Goal: Entertainment & Leisure: Consume media (video, audio)

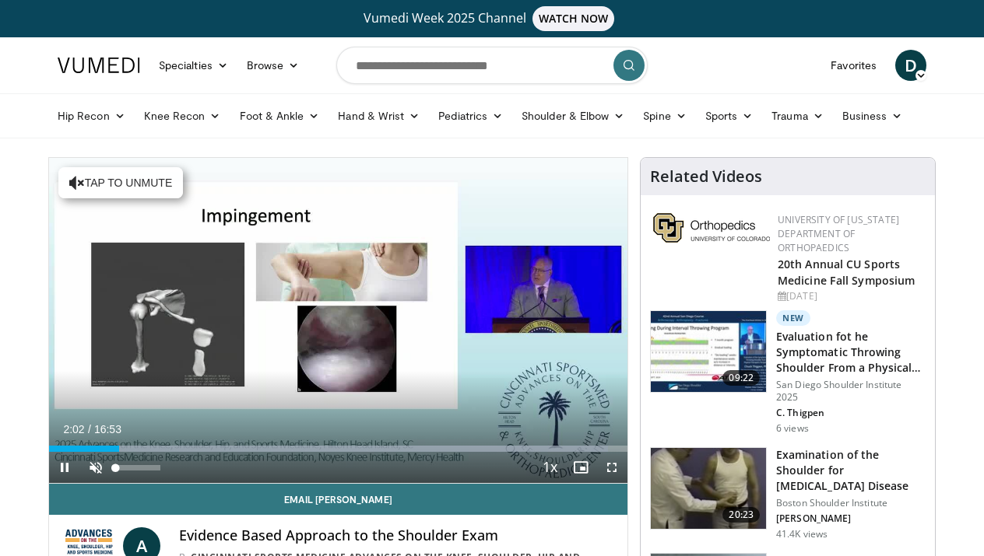
click at [100, 467] on span "Video Player" at bounding box center [95, 467] width 31 height 31
drag, startPoint x: 121, startPoint y: 444, endPoint x: 40, endPoint y: 451, distance: 80.5
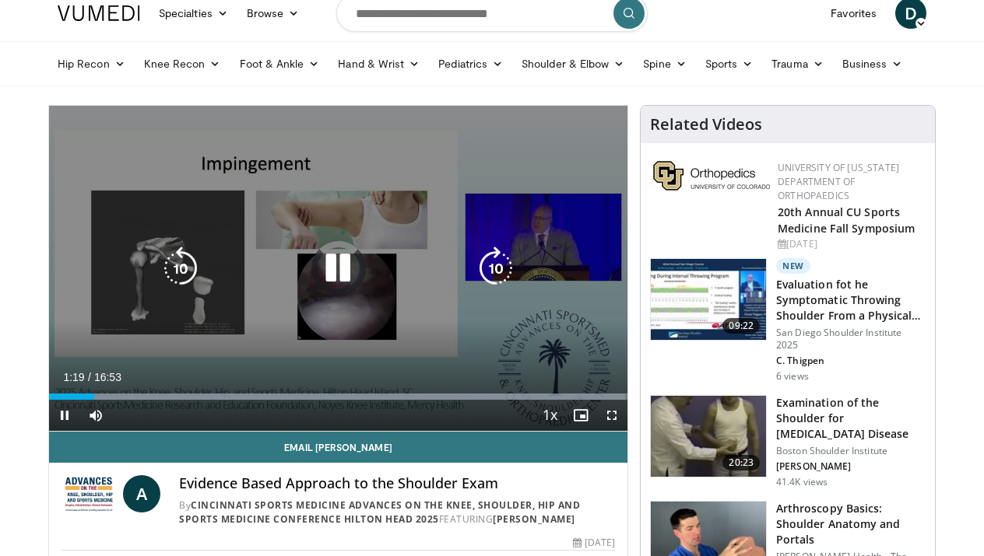
scroll to position [56, 0]
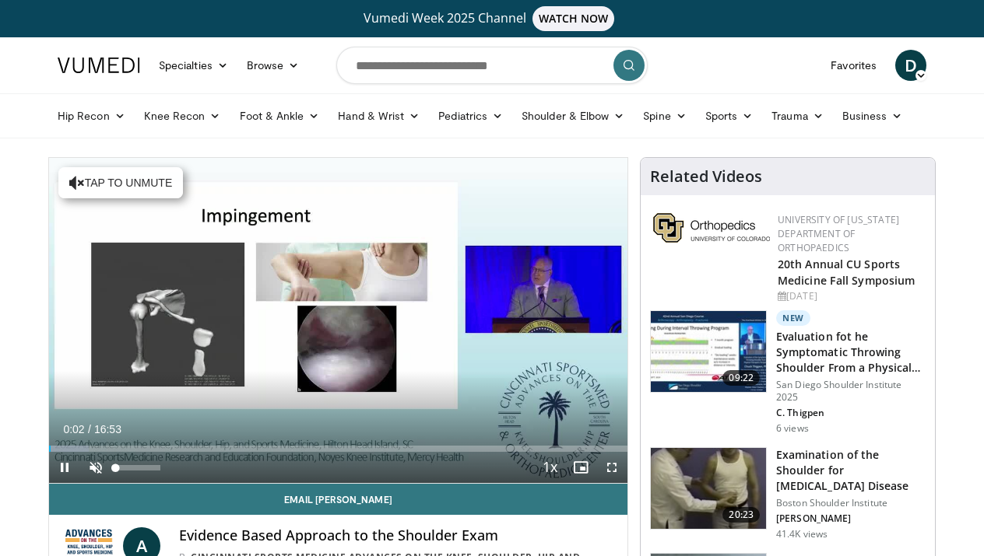
click at [93, 466] on span "Video Player" at bounding box center [95, 467] width 31 height 31
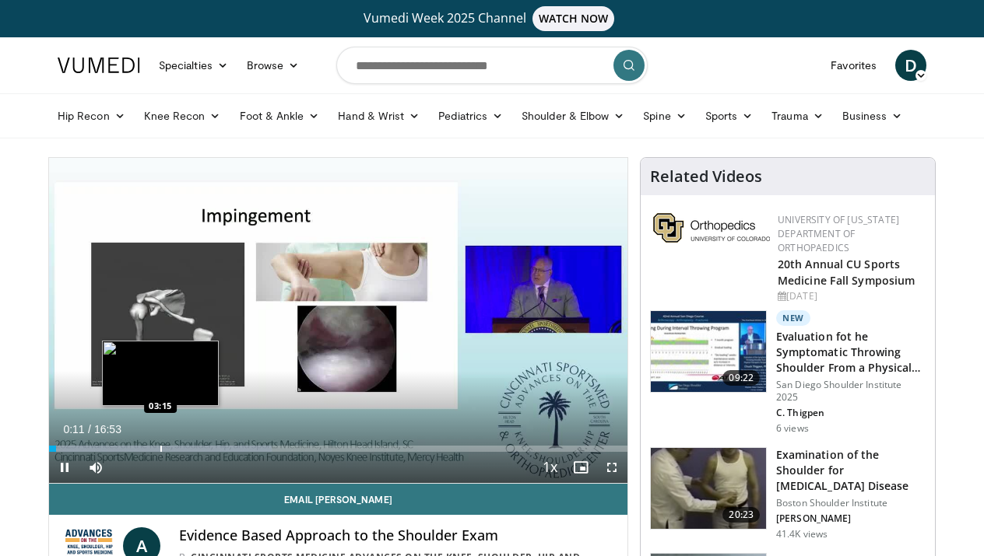
click at [160, 450] on div "Progress Bar" at bounding box center [161, 449] width 2 height 6
click at [146, 447] on div "03:16" at bounding box center [105, 449] width 112 height 6
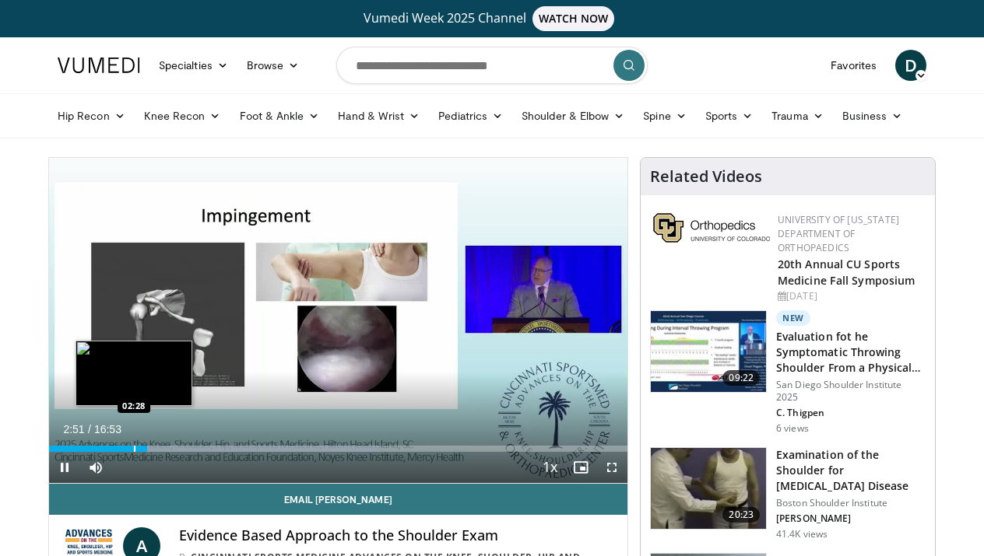
click at [135, 450] on div "Progress Bar" at bounding box center [135, 449] width 2 height 6
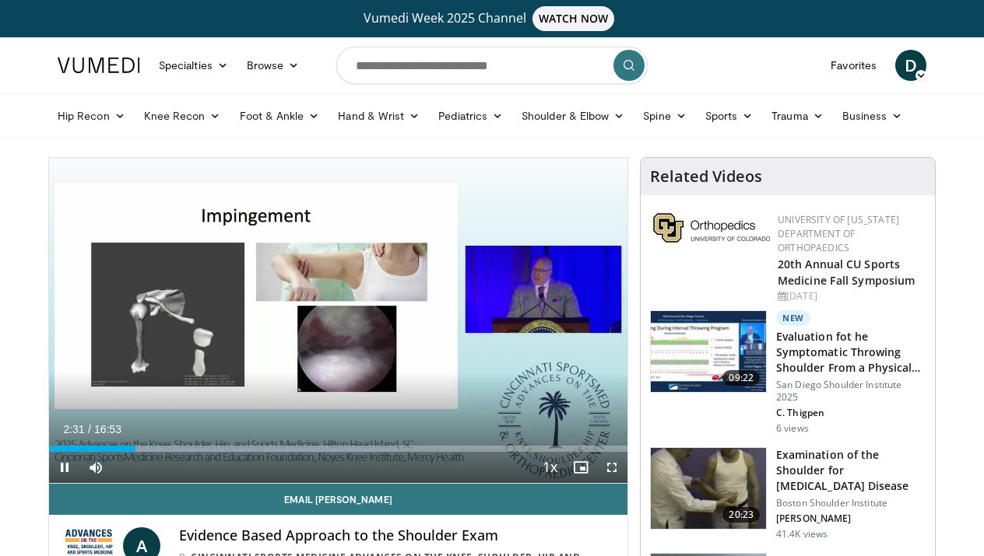
click at [612, 472] on span "Video Player" at bounding box center [611, 467] width 31 height 31
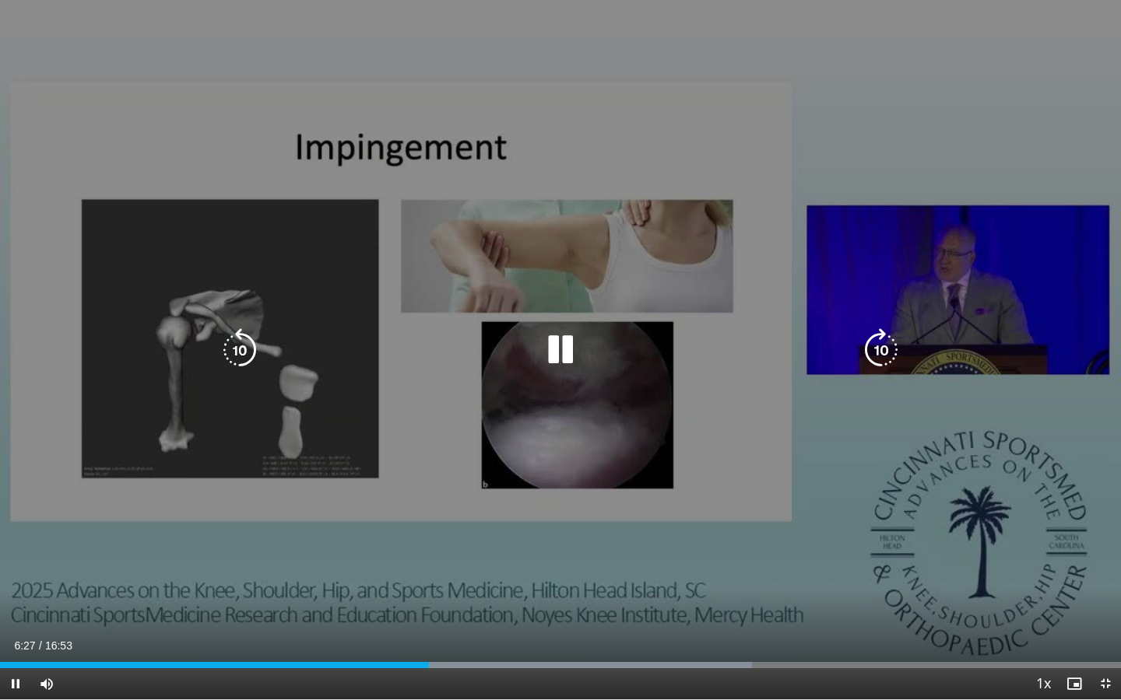
click at [247, 349] on icon "Video Player" at bounding box center [240, 350] width 44 height 44
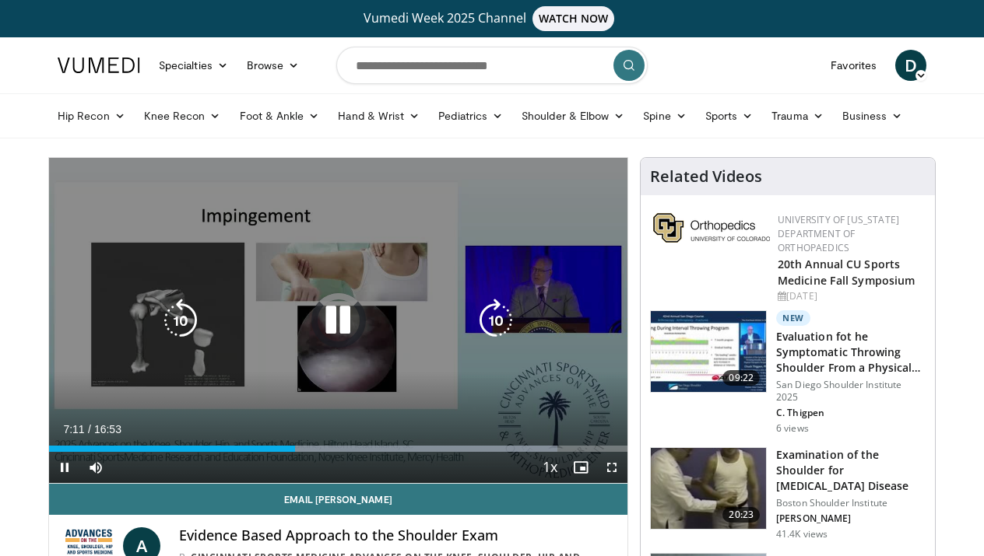
click at [188, 319] on icon "Video Player" at bounding box center [181, 321] width 44 height 44
click at [338, 319] on icon "Video Player" at bounding box center [338, 321] width 44 height 44
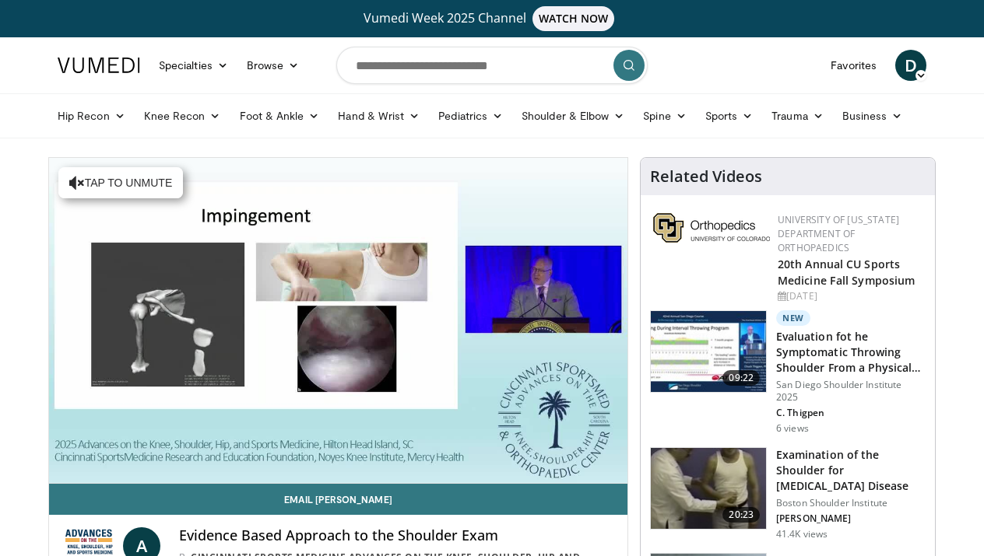
click at [287, 380] on div "10 seconds Tap to unmute" at bounding box center [338, 320] width 578 height 325
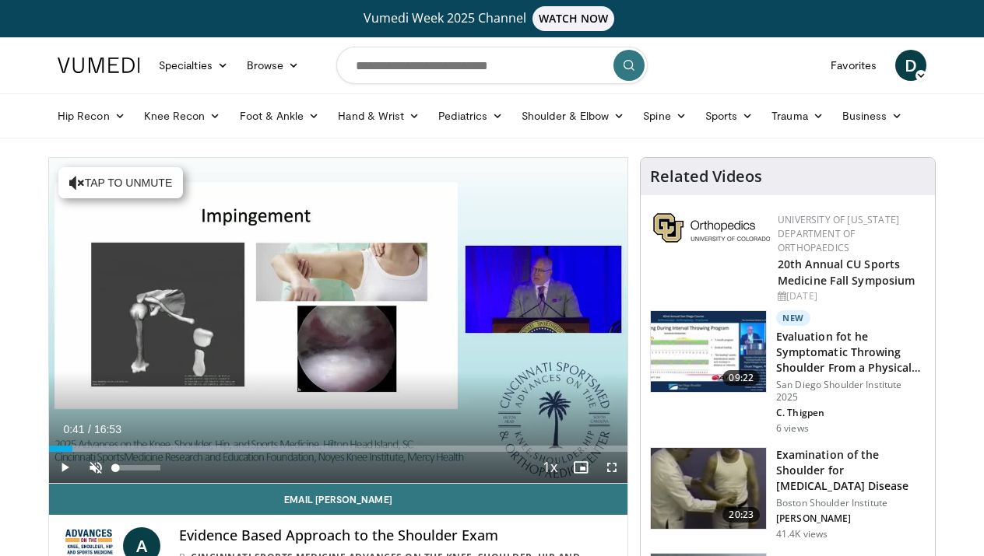
click at [97, 474] on span "Video Player" at bounding box center [95, 467] width 31 height 31
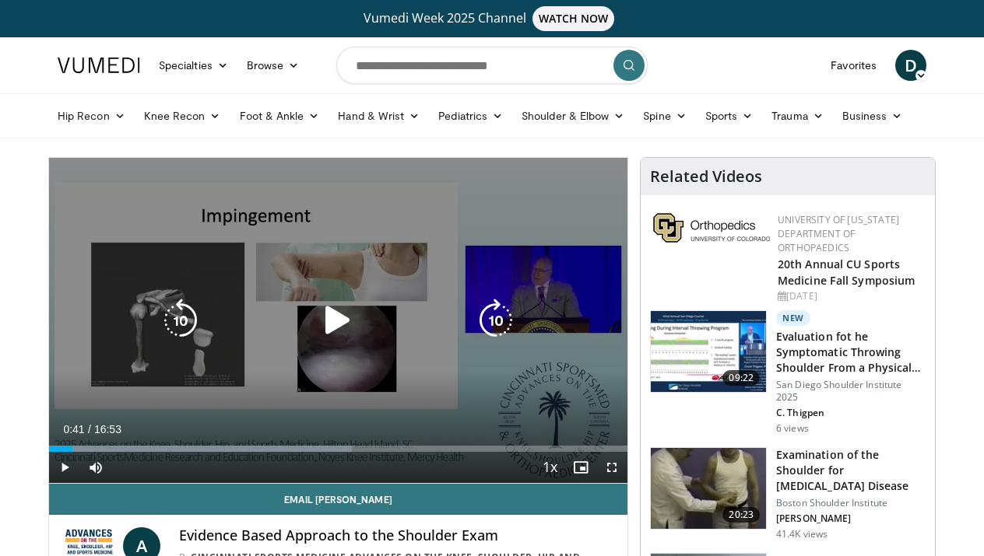
click at [332, 326] on icon "Video Player" at bounding box center [338, 321] width 44 height 44
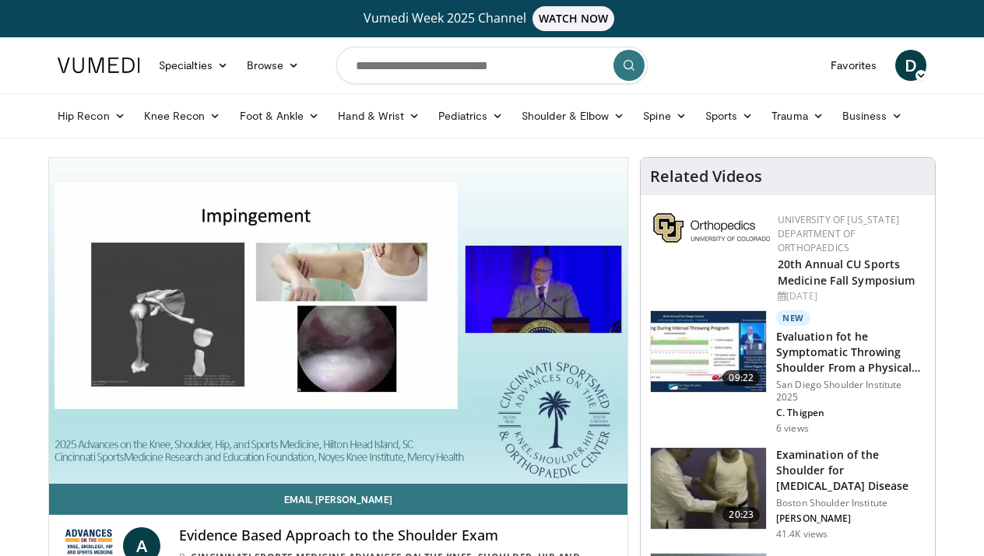
click at [294, 447] on video-js "**********" at bounding box center [338, 321] width 578 height 326
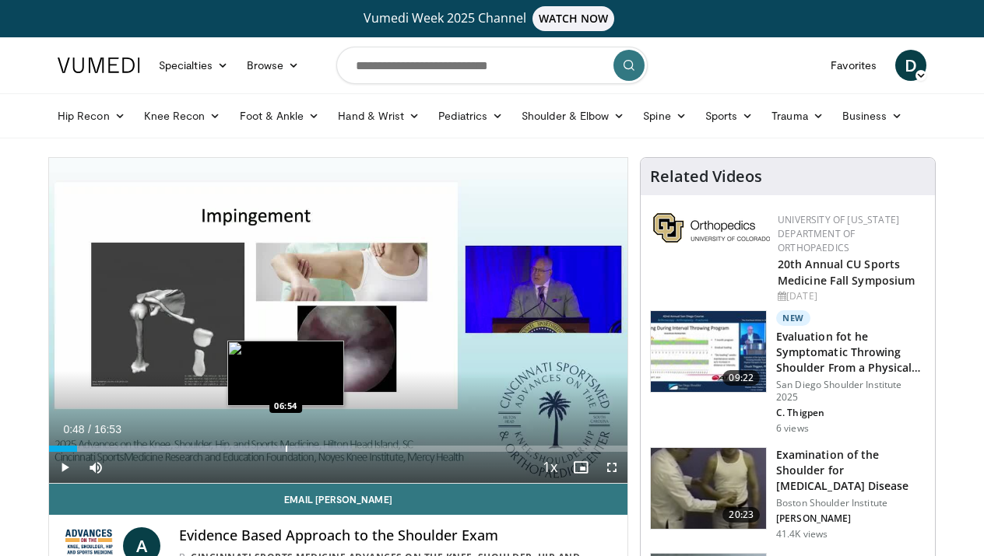
click at [286, 446] on div "Progress Bar" at bounding box center [287, 449] width 2 height 6
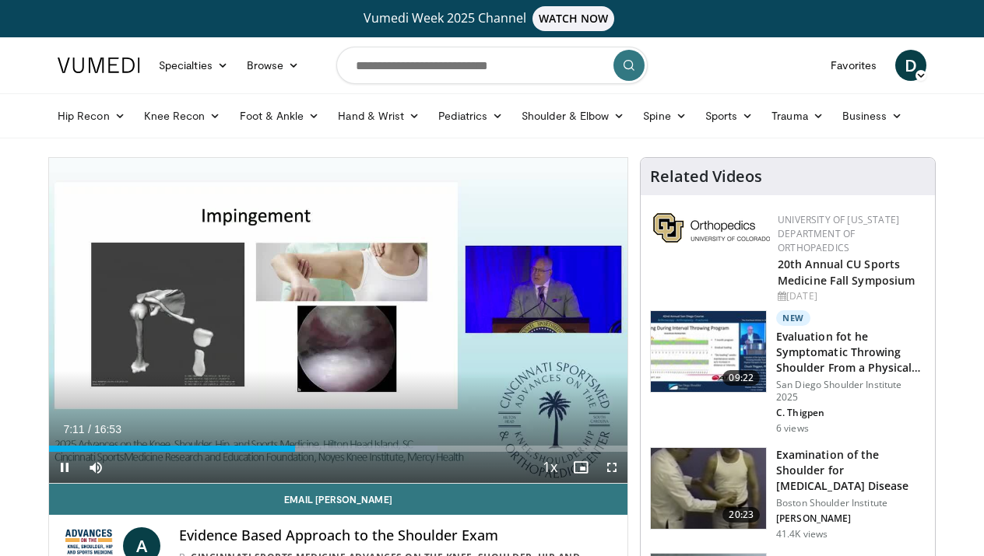
click at [611, 468] on span "Video Player" at bounding box center [611, 467] width 31 height 31
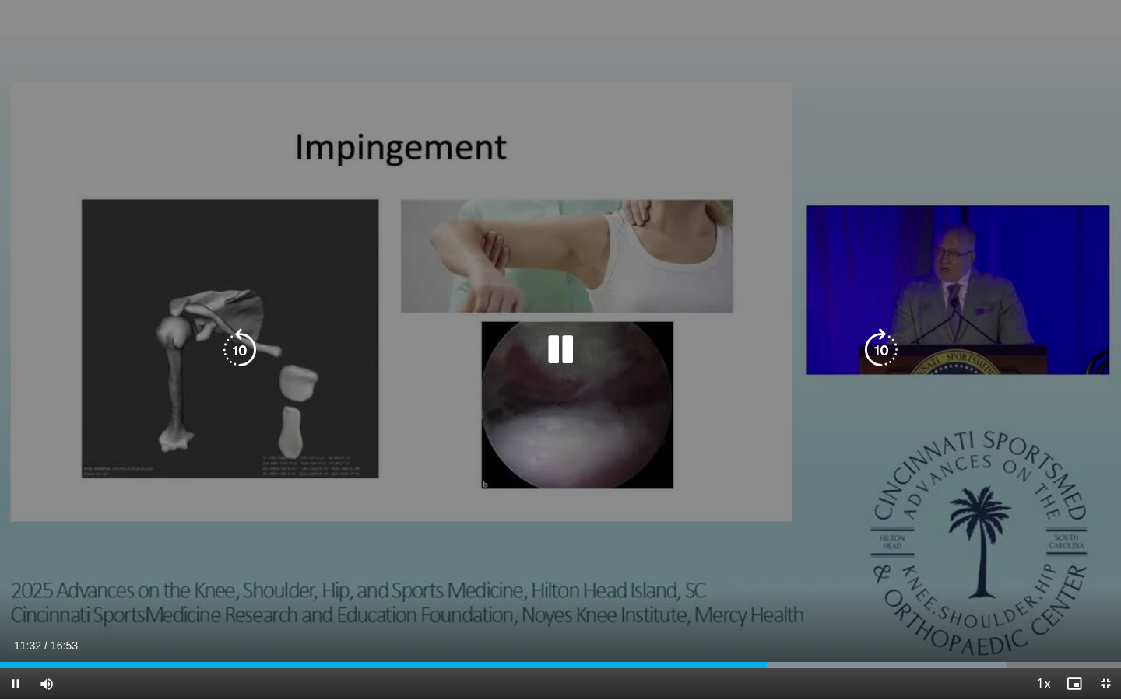
click at [247, 361] on icon "Video Player" at bounding box center [240, 350] width 44 height 44
click at [559, 345] on icon "Video Player" at bounding box center [560, 350] width 44 height 44
click at [548, 343] on icon "Video Player" at bounding box center [560, 350] width 44 height 44
click at [590, 341] on div "Video Player" at bounding box center [560, 350] width 672 height 31
click at [560, 347] on icon "Video Player" at bounding box center [560, 350] width 44 height 44
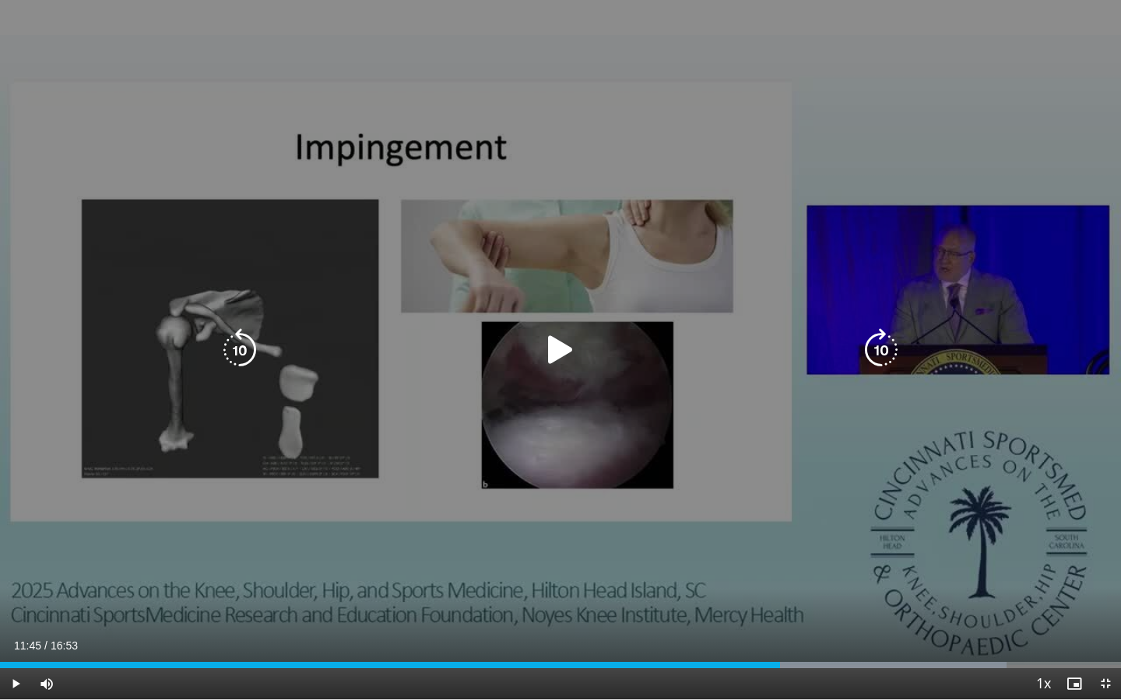
click at [558, 355] on icon "Video Player" at bounding box center [560, 350] width 44 height 44
click at [237, 349] on icon "Video Player" at bounding box center [240, 350] width 44 height 44
click at [545, 342] on icon "Video Player" at bounding box center [560, 350] width 44 height 44
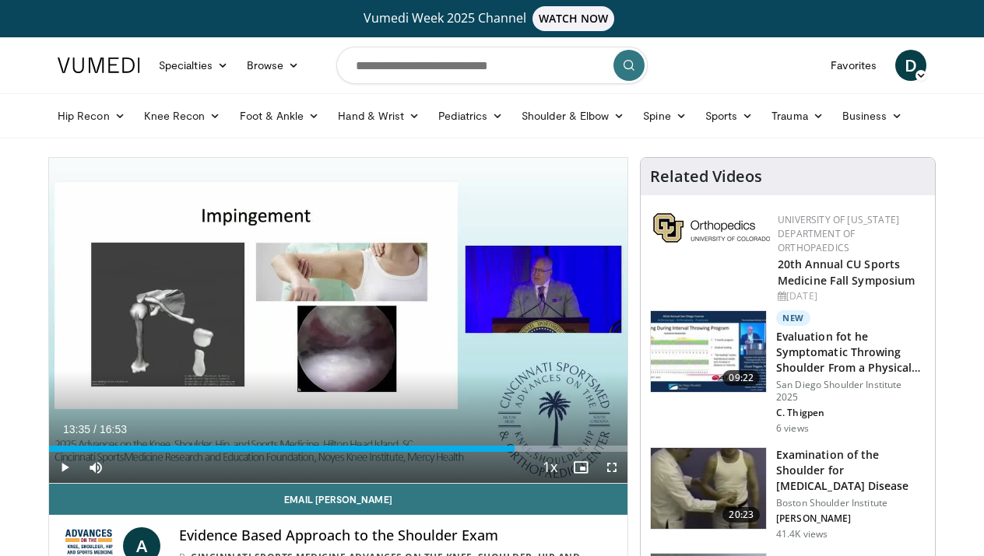
click at [68, 466] on span "Video Player" at bounding box center [64, 467] width 31 height 31
click at [611, 471] on span "Video Player" at bounding box center [611, 467] width 31 height 31
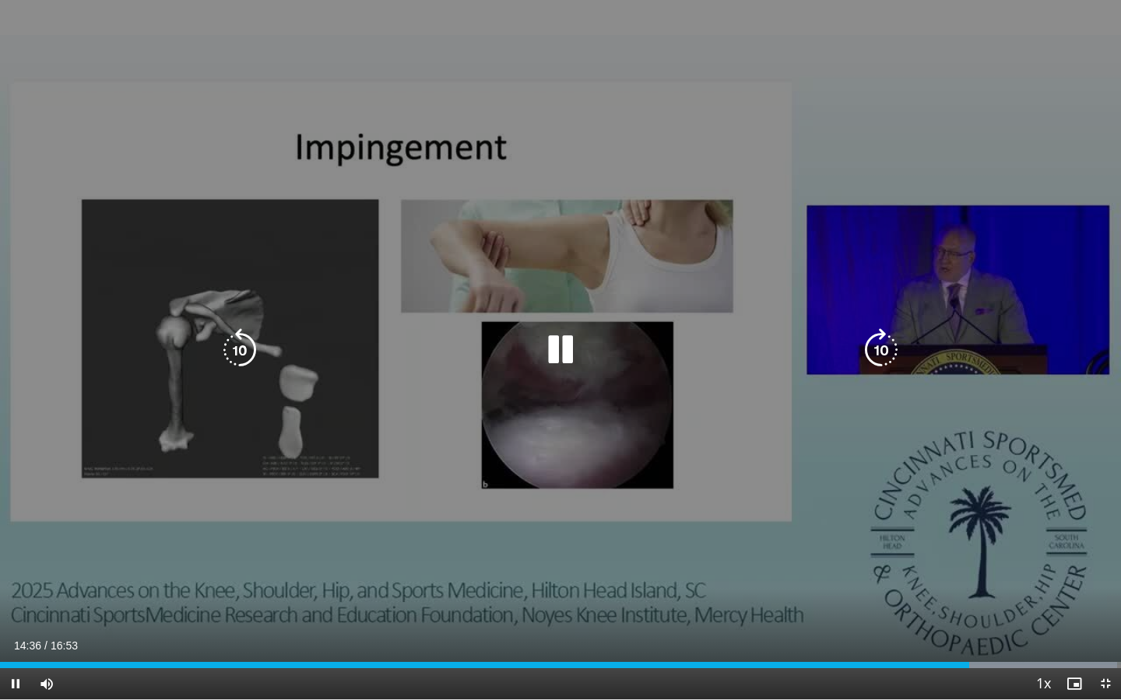
click at [247, 353] on icon "Video Player" at bounding box center [240, 350] width 44 height 44
click at [556, 348] on icon "Video Player" at bounding box center [560, 350] width 44 height 44
click at [561, 350] on icon "Video Player" at bounding box center [560, 350] width 44 height 44
click at [243, 352] on icon "Video Player" at bounding box center [240, 350] width 44 height 44
click at [557, 345] on icon "Video Player" at bounding box center [560, 350] width 44 height 44
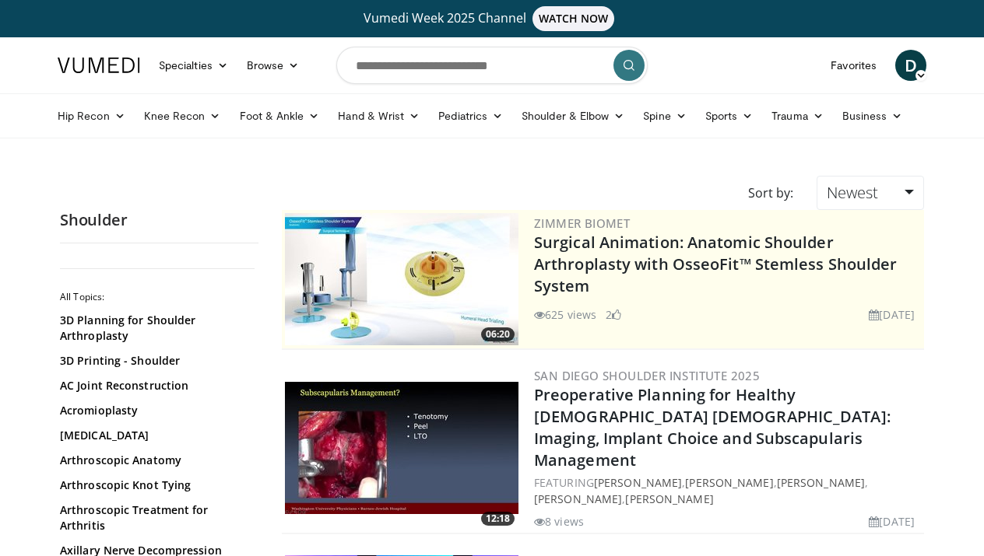
scroll to position [3203, 0]
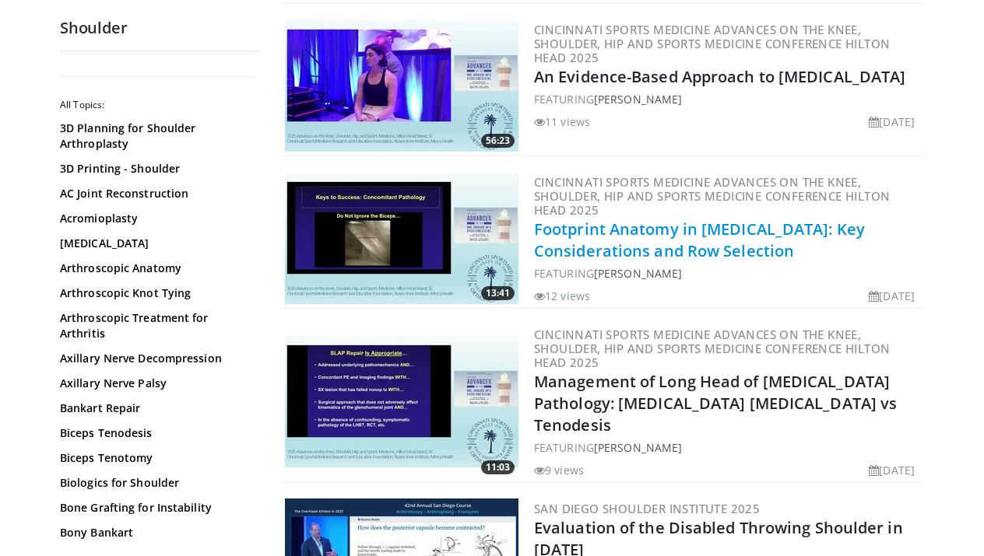
click at [724, 219] on link "Footprint Anatomy in [MEDICAL_DATA]: Key Considerations and Row Selection" at bounding box center [699, 240] width 331 height 43
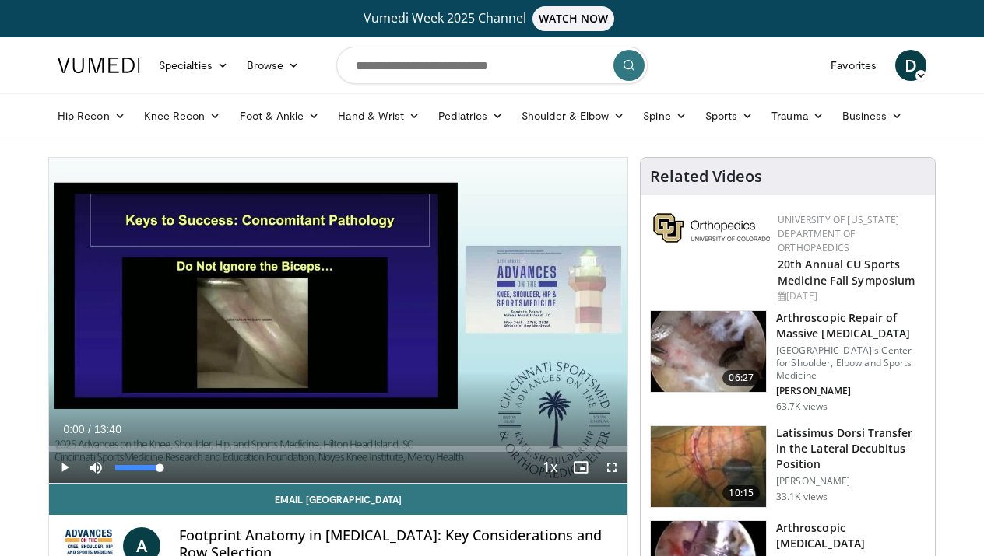
click at [93, 470] on span "Video Player" at bounding box center [95, 467] width 31 height 31
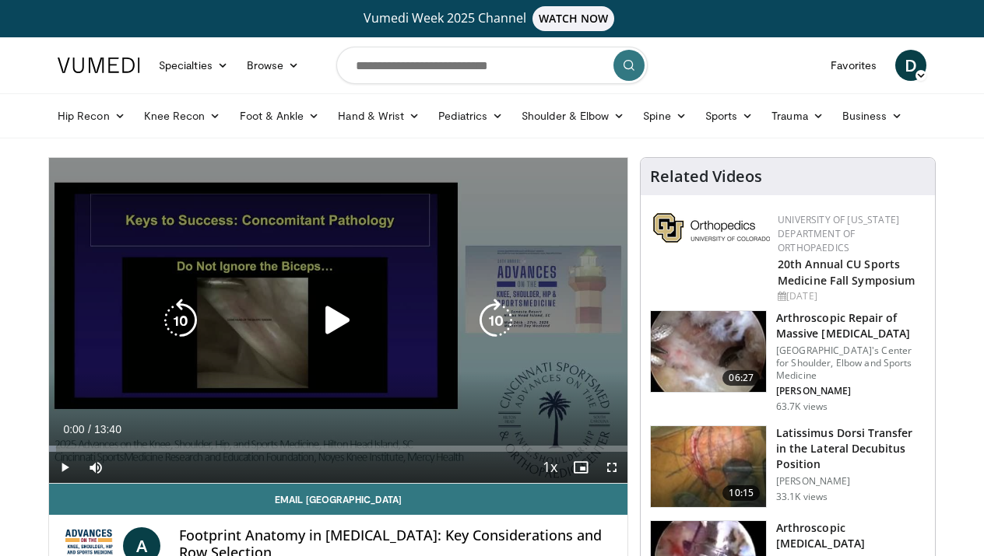
click at [335, 322] on icon "Video Player" at bounding box center [338, 321] width 44 height 44
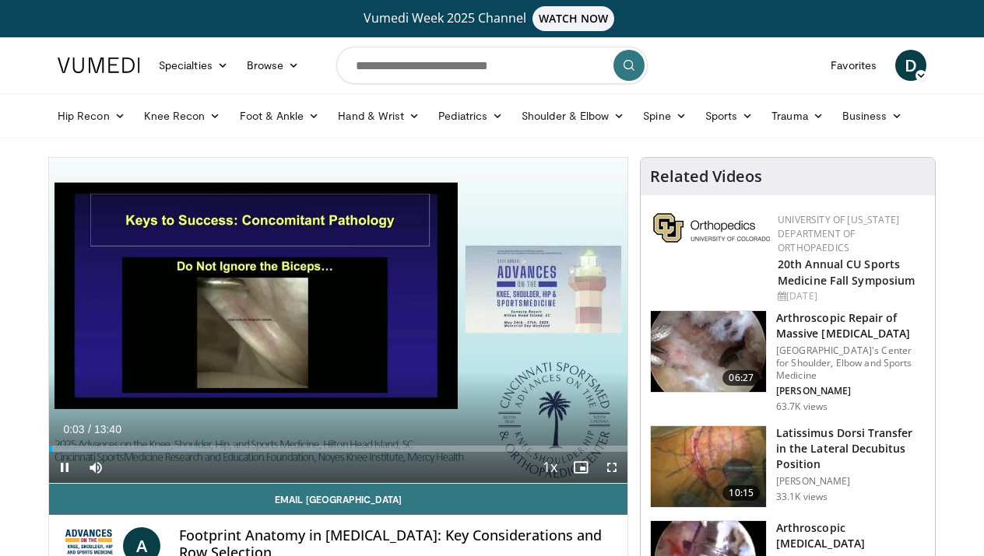
click at [611, 472] on span "Video Player" at bounding box center [611, 467] width 31 height 31
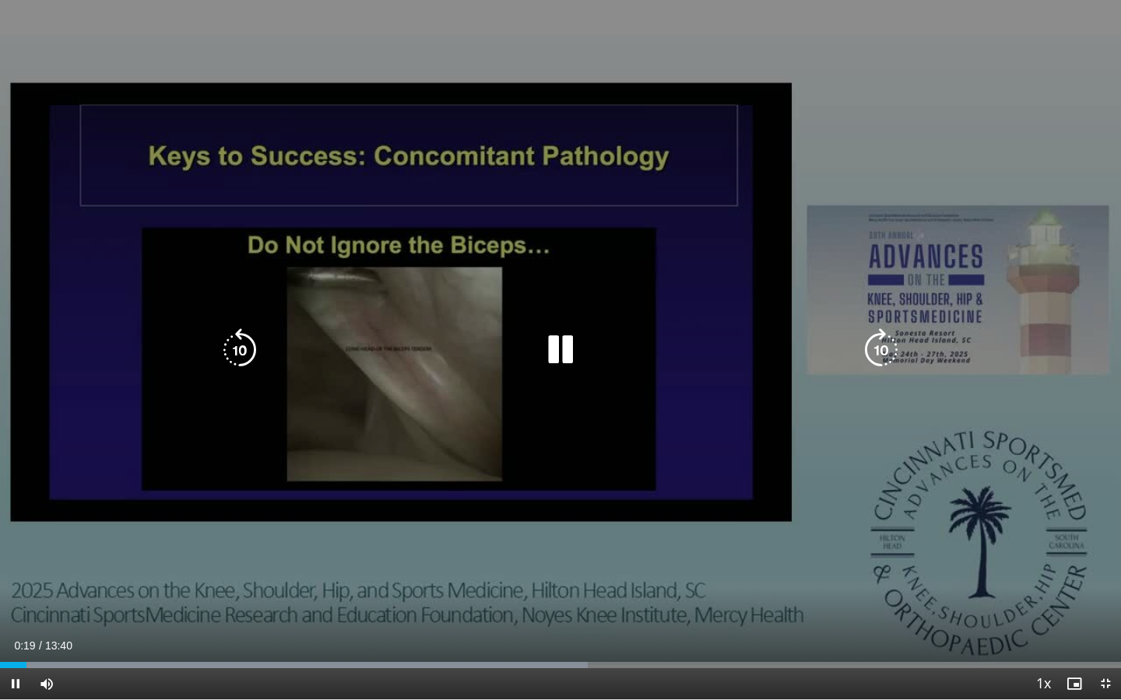
click at [564, 350] on icon "Video Player" at bounding box center [560, 350] width 44 height 44
click at [558, 355] on icon "Video Player" at bounding box center [560, 350] width 44 height 44
click at [559, 344] on icon "Video Player" at bounding box center [560, 350] width 44 height 44
click at [240, 350] on icon "Video Player" at bounding box center [240, 350] width 44 height 44
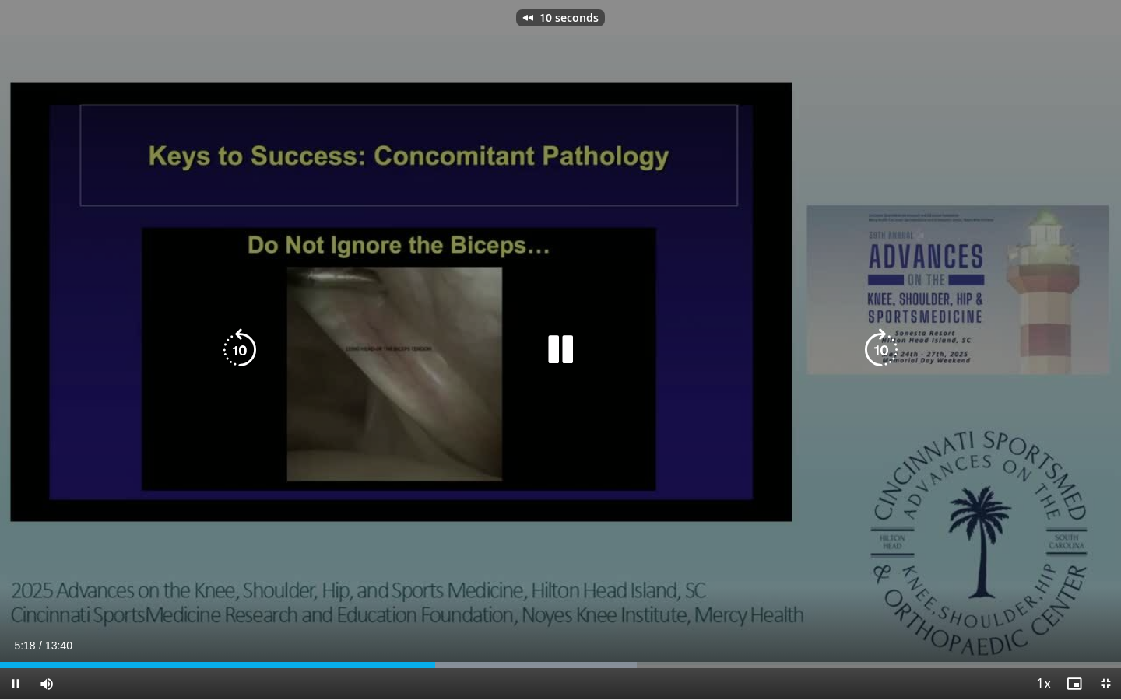
click at [240, 350] on icon "Video Player" at bounding box center [240, 350] width 44 height 44
